Goal: Task Accomplishment & Management: Manage account settings

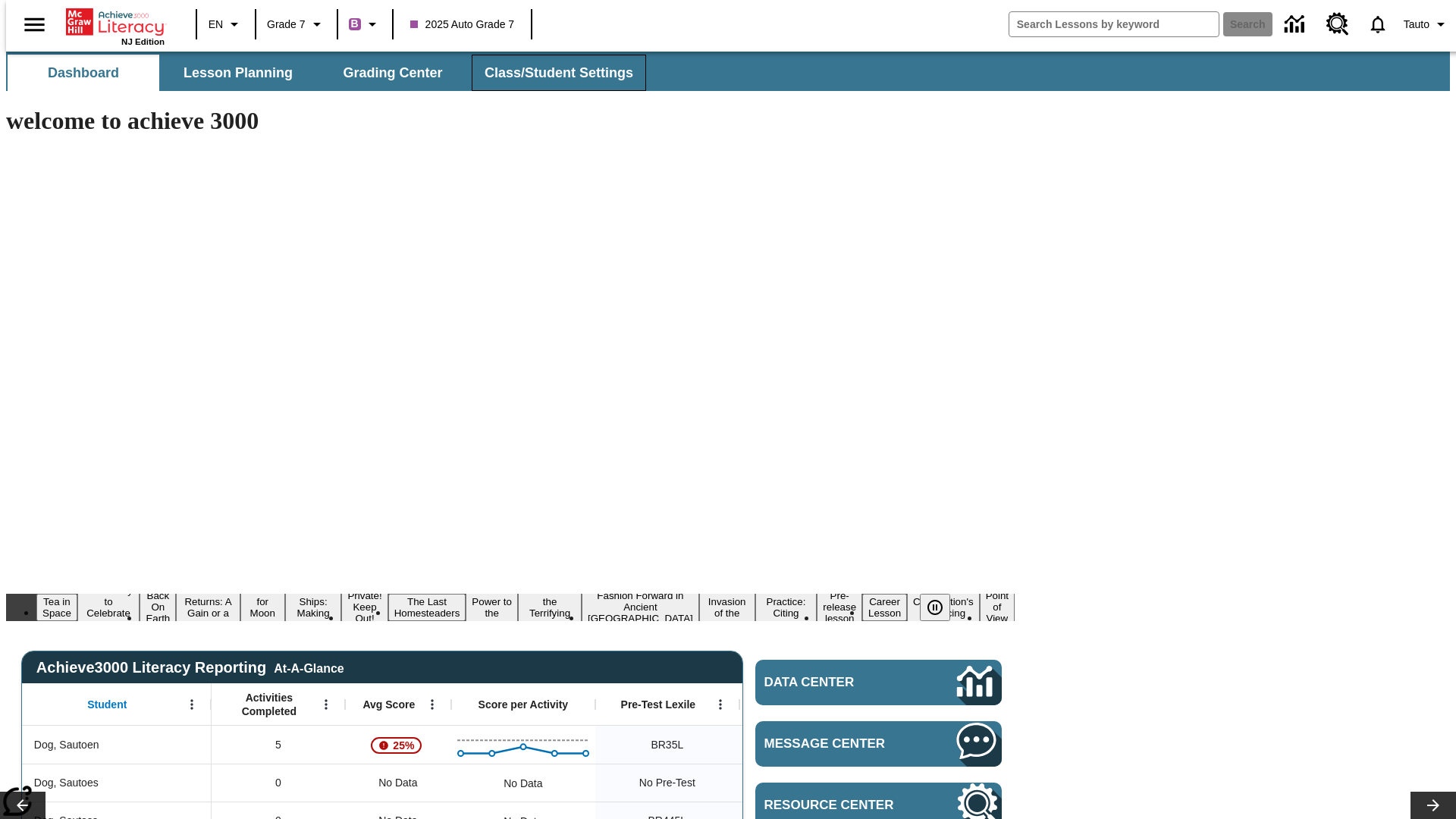
click at [550, 73] on span "Class/Student Settings" at bounding box center [558, 72] width 149 height 17
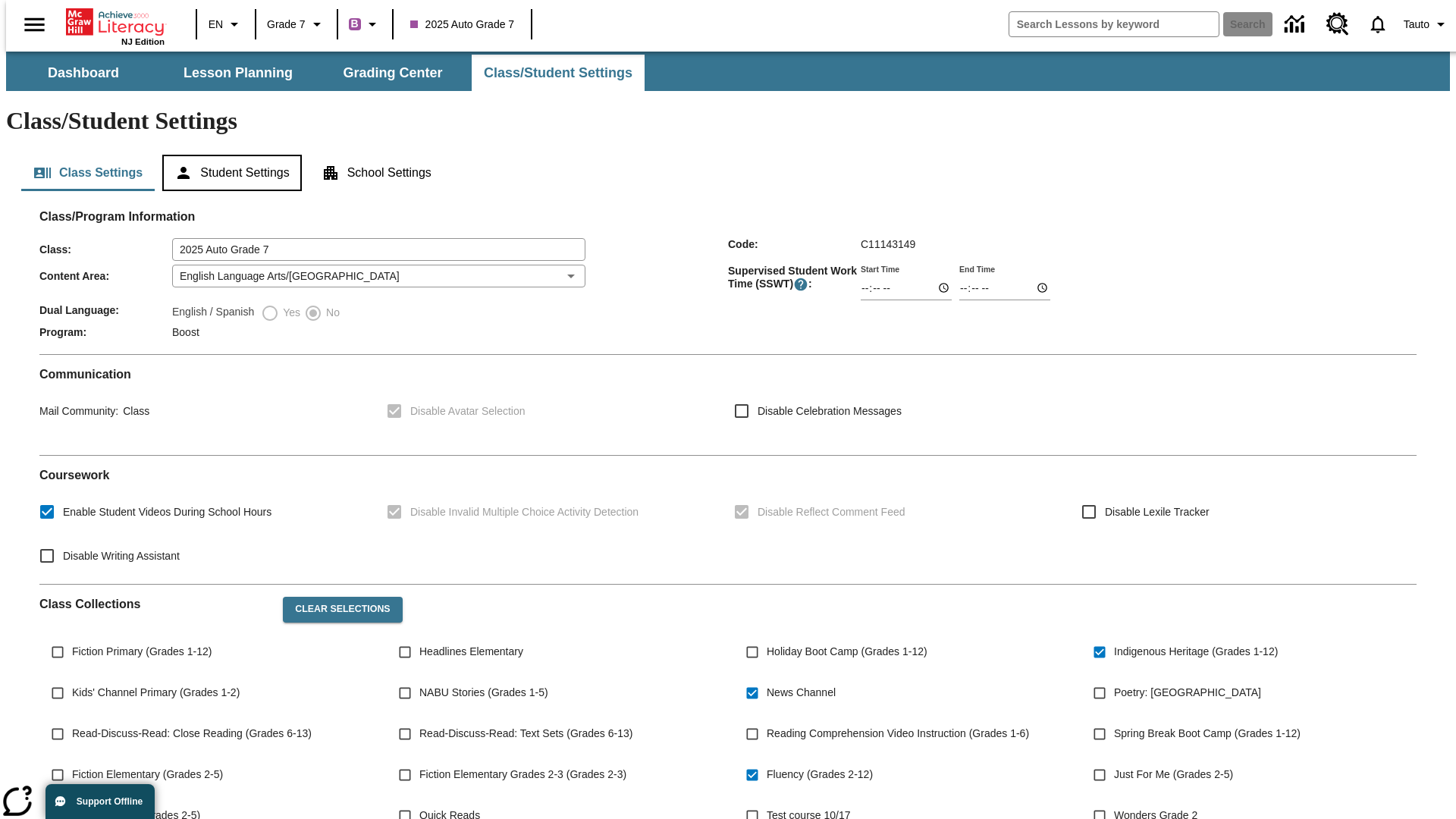
click at [228, 155] on button "Student Settings" at bounding box center [231, 173] width 139 height 37
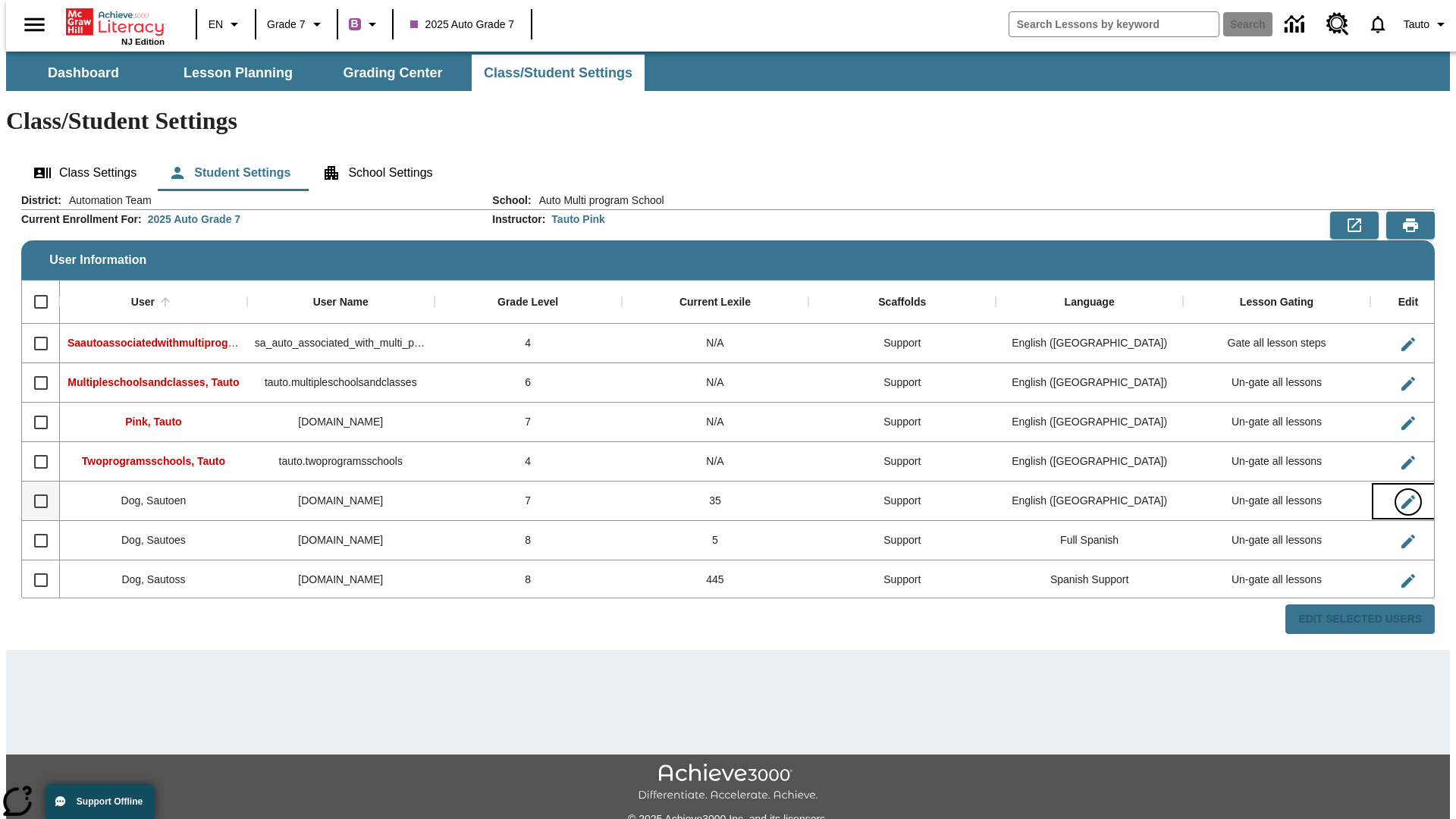
click at [1401, 495] on icon "Edit User" at bounding box center [1407, 502] width 14 height 14
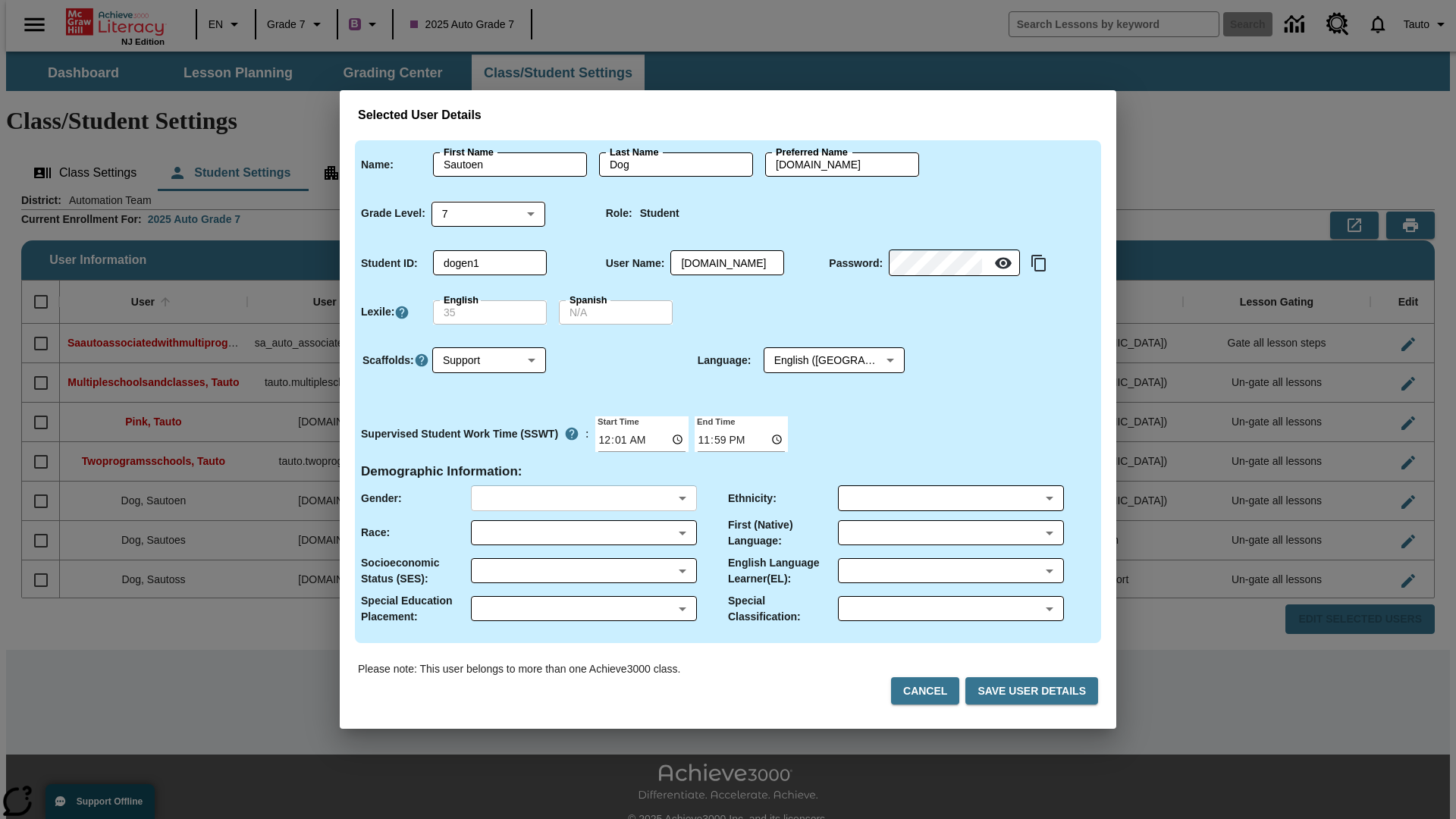
click at [583, 498] on body "Skip to main content NJ Edition EN Grade 7 B 2025 Auto Grade 7 Search 0 Tauto D…" at bounding box center [727, 452] width 1444 height 801
click at [583, 532] on body "Skip to main content NJ Edition EN Grade 7 B 2025 Auto Grade 7 Search 0 Tauto D…" at bounding box center [727, 452] width 1444 height 801
click at [583, 571] on body "Skip to main content NJ Edition EN Grade 7 B 2025 Auto Grade 7 Search 0 Tauto D…" at bounding box center [727, 452] width 1444 height 801
click at [583, 608] on body "Skip to main content NJ Edition EN Grade 7 B 2025 Auto Grade 7 Search 0 Tauto D…" at bounding box center [727, 452] width 1444 height 801
click at [950, 498] on body "Skip to main content NJ Edition EN Grade 7 B 2025 Auto Grade 7 Search 0 Tauto D…" at bounding box center [727, 452] width 1444 height 801
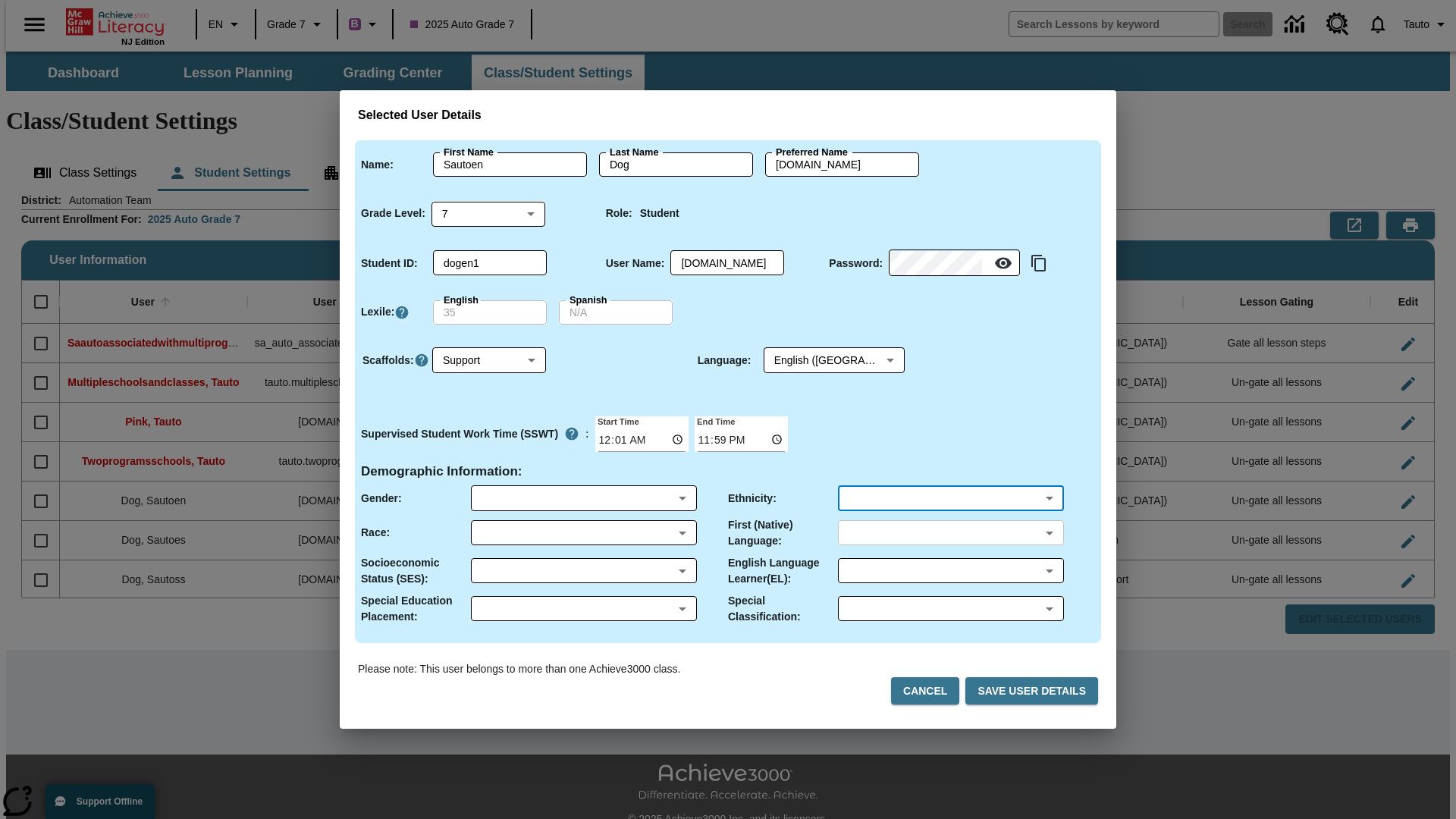
click at [950, 532] on body "Skip to main content NJ Edition EN Grade 7 B 2025 Auto Grade 7 Search 0 Tauto D…" at bounding box center [727, 452] width 1444 height 801
